Goal: Information Seeking & Learning: Learn about a topic

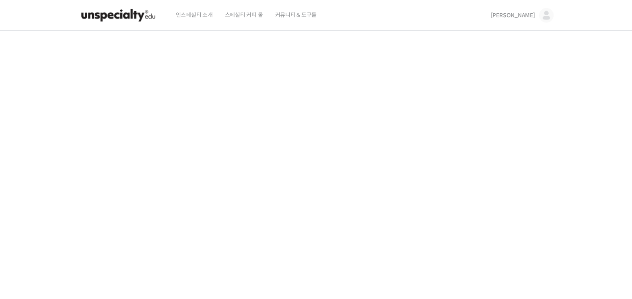
click at [527, 21] on link "[PERSON_NAME]" at bounding box center [522, 15] width 63 height 31
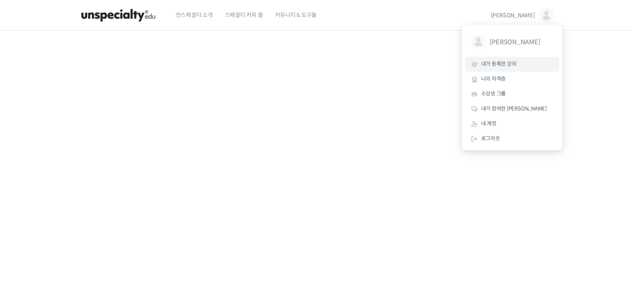
click at [502, 68] on link "내가 등록한 강의" at bounding box center [512, 64] width 94 height 15
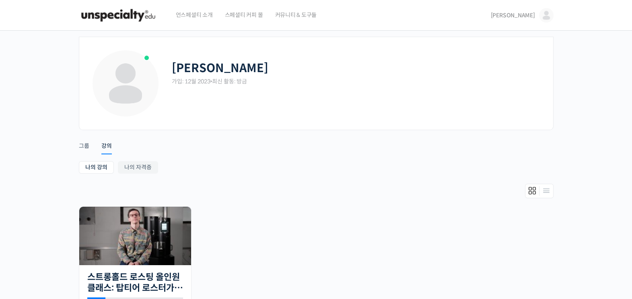
click at [524, 16] on span "[PERSON_NAME]" at bounding box center [513, 15] width 44 height 7
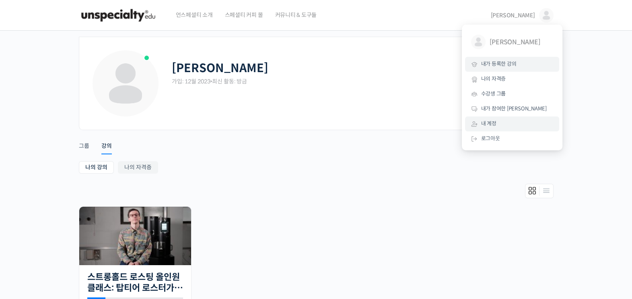
click at [491, 124] on span "내 계정" at bounding box center [488, 123] width 15 height 7
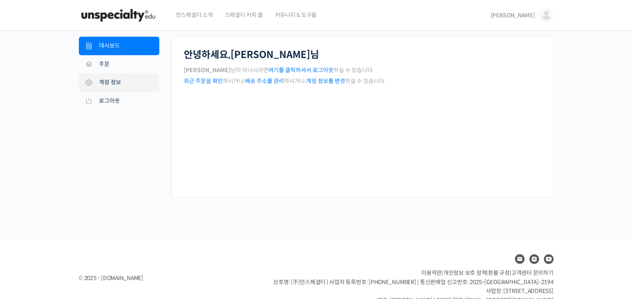
click at [105, 81] on link "계정 정보" at bounding box center [119, 82] width 80 height 19
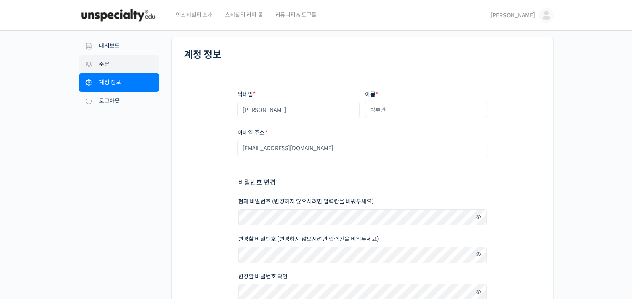
click at [99, 66] on link "주문" at bounding box center [119, 64] width 80 height 19
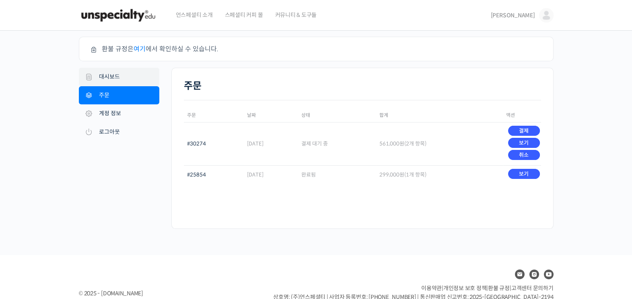
click at [103, 77] on link "대시보드" at bounding box center [119, 77] width 80 height 19
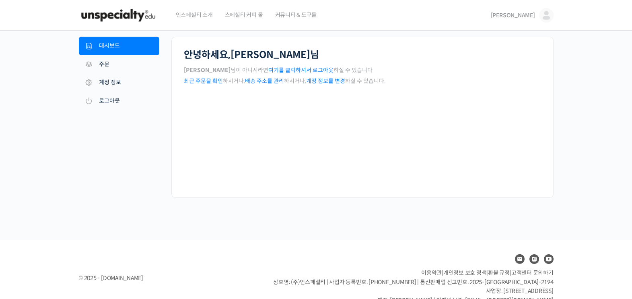
scroll to position [18, 0]
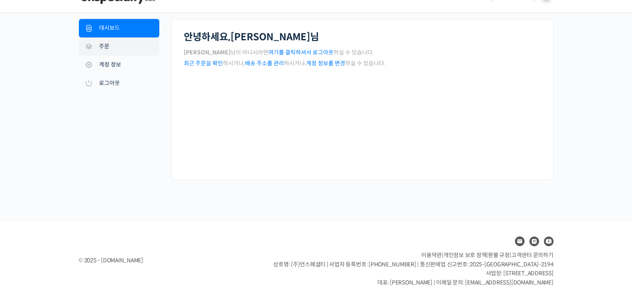
click at [103, 51] on link "주문" at bounding box center [119, 46] width 80 height 19
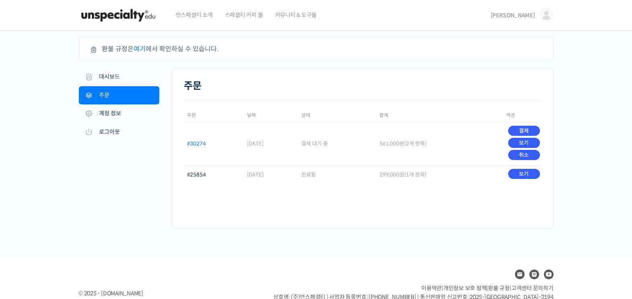
click at [195, 143] on link "#30274" at bounding box center [196, 143] width 19 height 7
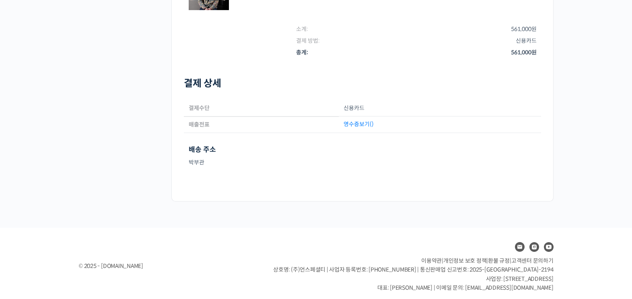
scroll to position [202, 0]
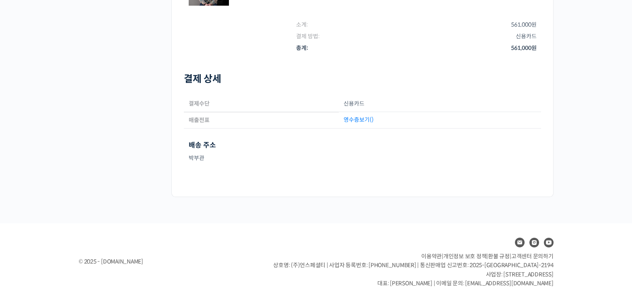
click at [360, 121] on link "영수증보기()" at bounding box center [359, 119] width 30 height 7
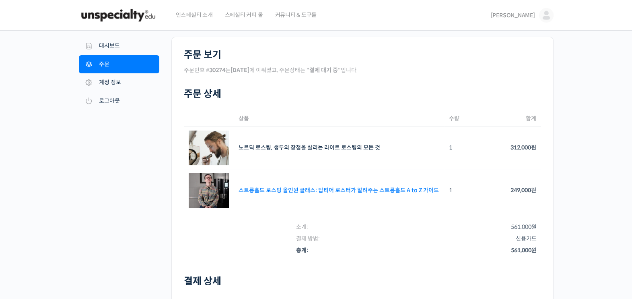
click at [352, 187] on link "스트롱홀드 로스팅 올인원 클래스: 탑티어 로스터가 알려주는 스트롱홀드 A to Z 가이드" at bounding box center [339, 189] width 200 height 7
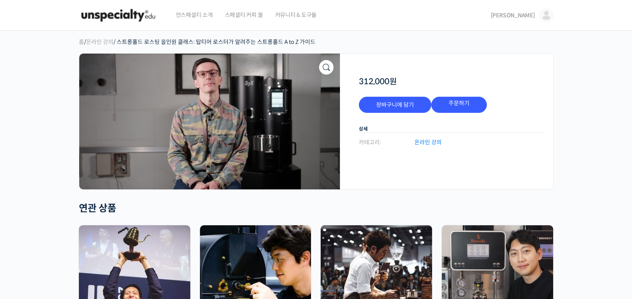
click at [529, 18] on span "[PERSON_NAME]" at bounding box center [513, 15] width 44 height 7
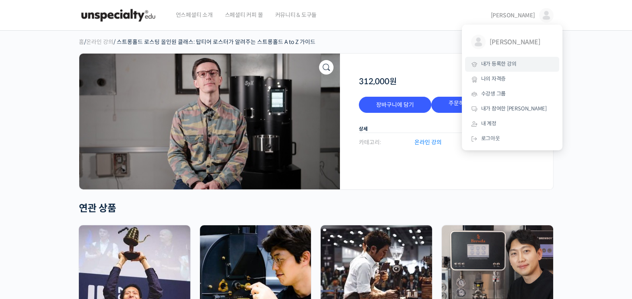
click at [501, 65] on span "내가 등록한 강의" at bounding box center [498, 63] width 35 height 7
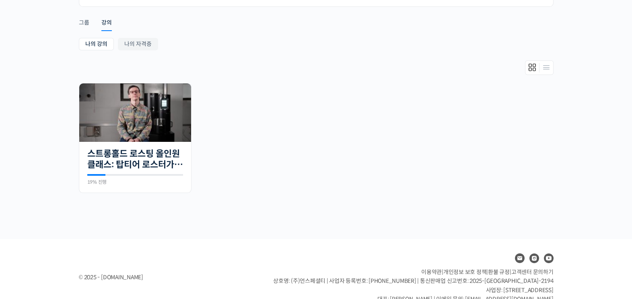
scroll to position [139, 0]
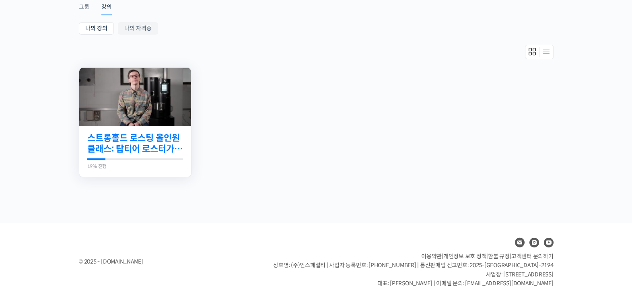
click at [123, 144] on link "스트롱홀드 로스팅 올인원 클래스: 탑티어 로스터가 알려주는 스트롱홀드 A to Z 가이드" at bounding box center [135, 143] width 96 height 22
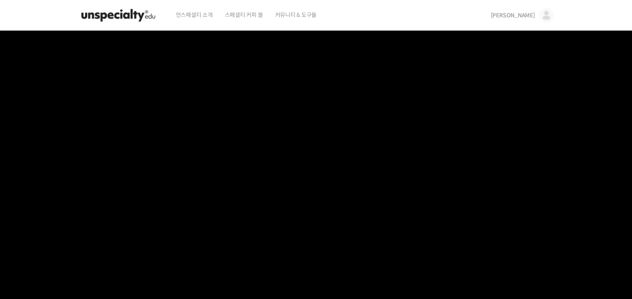
click at [525, 16] on span "[PERSON_NAME]" at bounding box center [513, 15] width 44 height 7
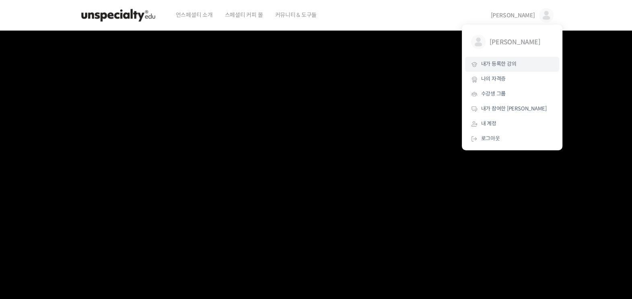
click at [504, 64] on span "내가 등록한 강의" at bounding box center [498, 63] width 35 height 7
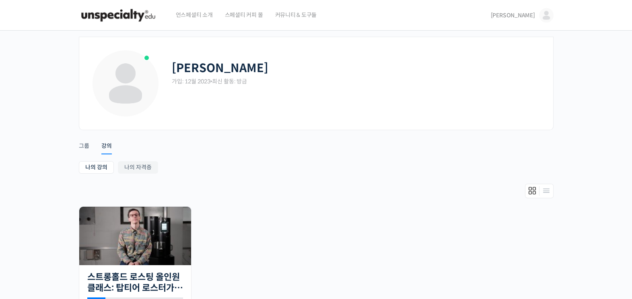
click at [526, 21] on link "[PERSON_NAME]" at bounding box center [522, 15] width 63 height 31
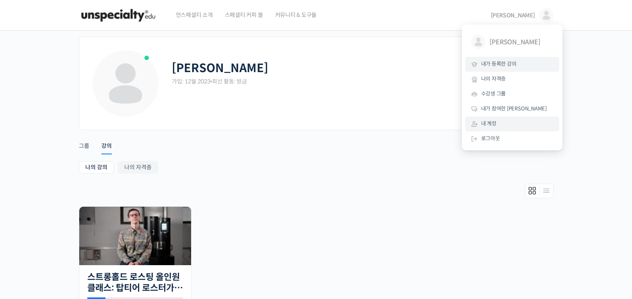
click at [497, 123] on link "내 계정" at bounding box center [512, 123] width 94 height 15
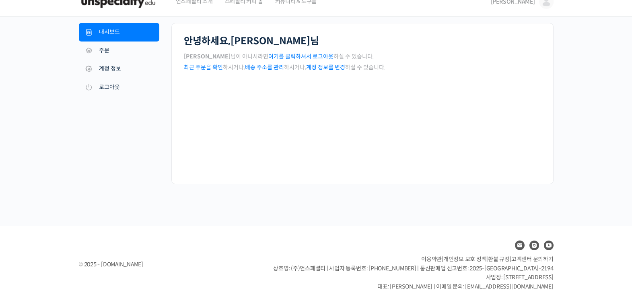
scroll to position [18, 0]
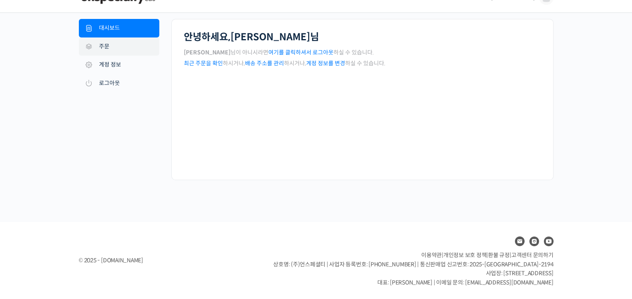
click at [99, 49] on link "주문" at bounding box center [119, 46] width 80 height 19
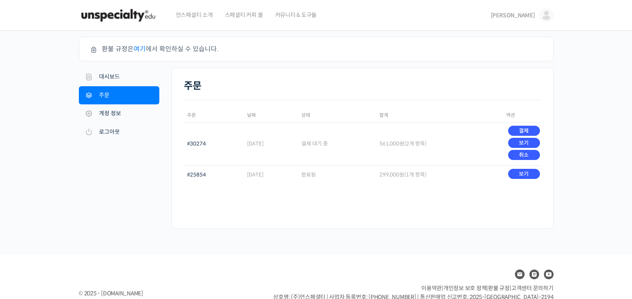
click at [532, 18] on span "[PERSON_NAME]" at bounding box center [513, 15] width 44 height 7
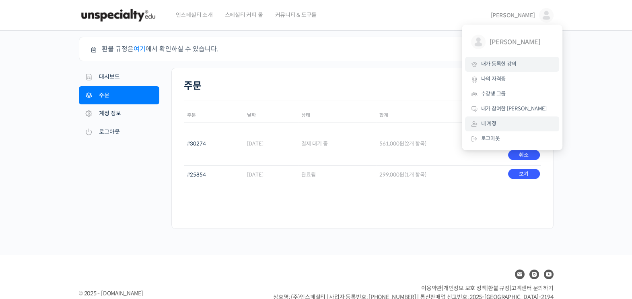
click at [501, 66] on span "내가 등록한 강의" at bounding box center [498, 63] width 35 height 7
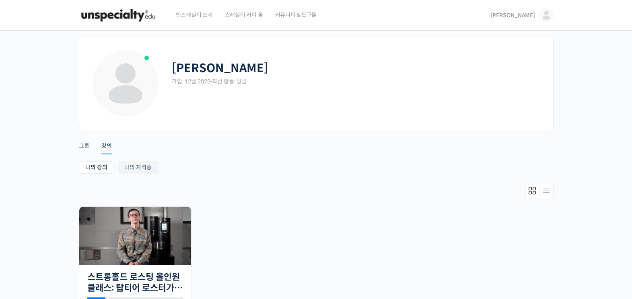
scroll to position [50, 0]
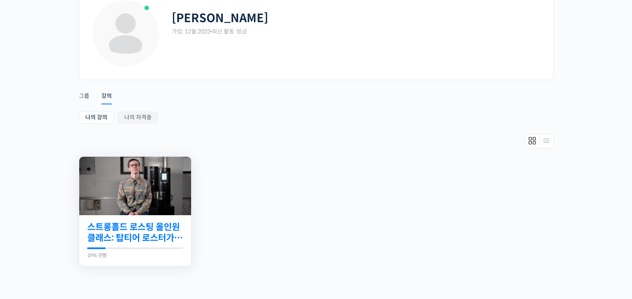
click at [171, 232] on link "스트롱홀드 로스팅 올인원 클래스: 탑티어 로스터가 알려주는 스트롱홀드 A to Z 가이드" at bounding box center [135, 232] width 96 height 22
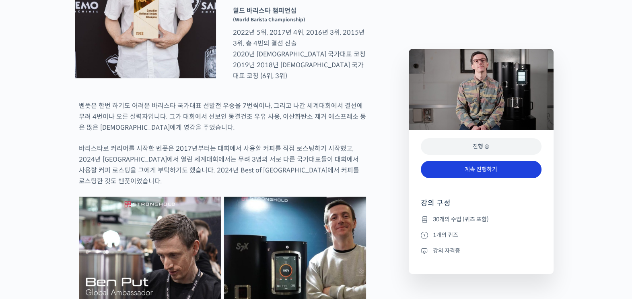
scroll to position [453, 0]
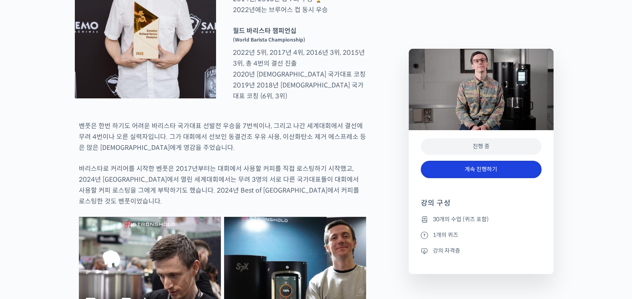
click at [523, 169] on link "계속 진행하기" at bounding box center [481, 169] width 121 height 17
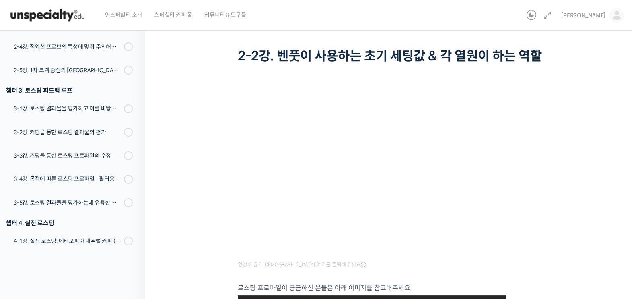
scroll to position [39, 0]
